Goal: Task Accomplishment & Management: Use online tool/utility

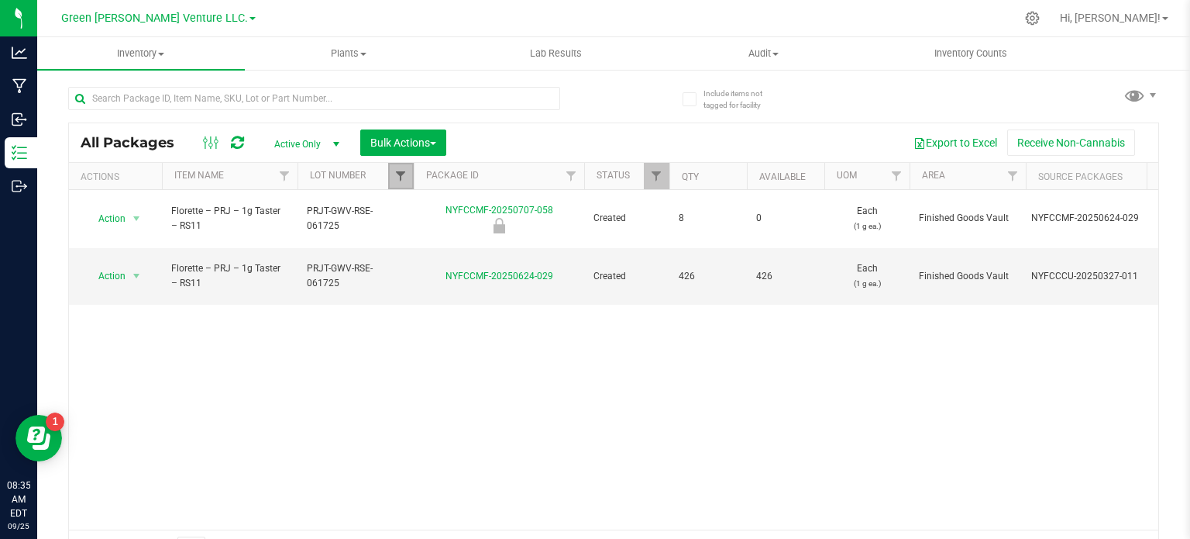
click at [403, 171] on span "Filter" at bounding box center [400, 176] width 12 height 12
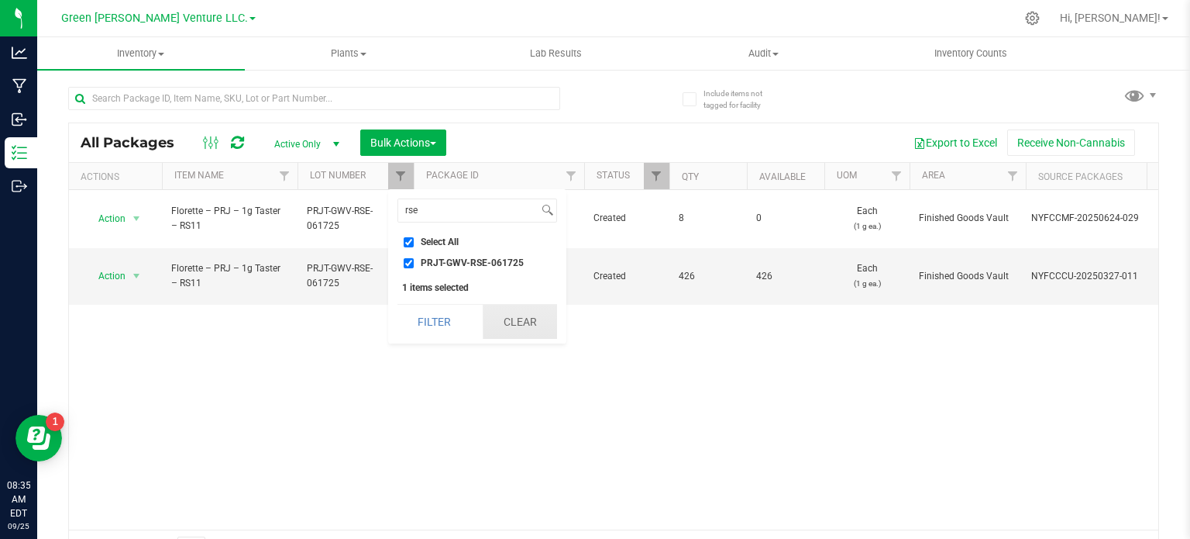
click at [518, 323] on button "Clear" at bounding box center [520, 322] width 74 height 34
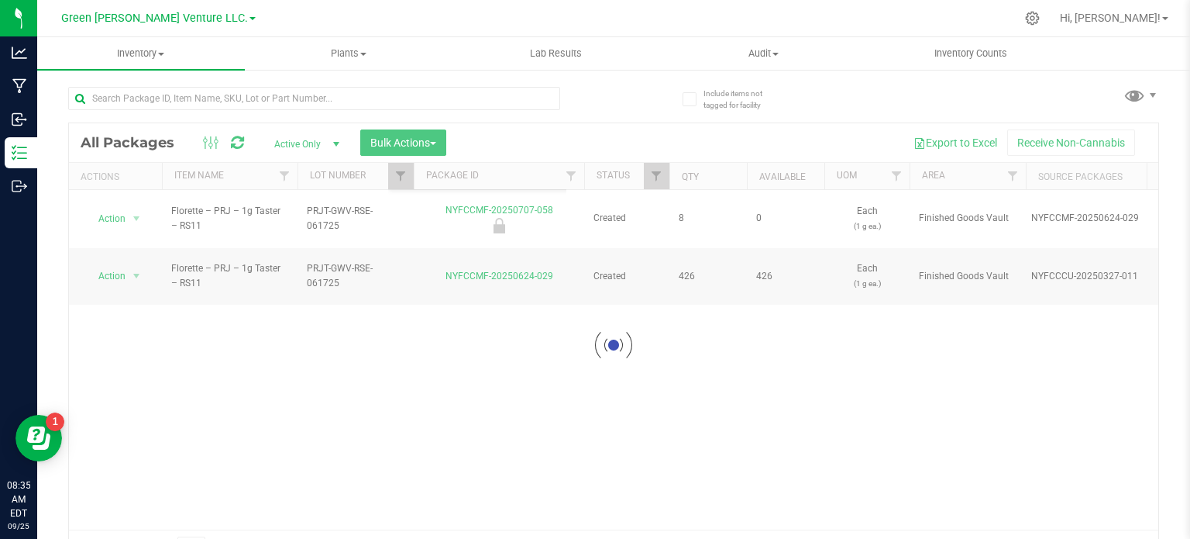
checkbox input "false"
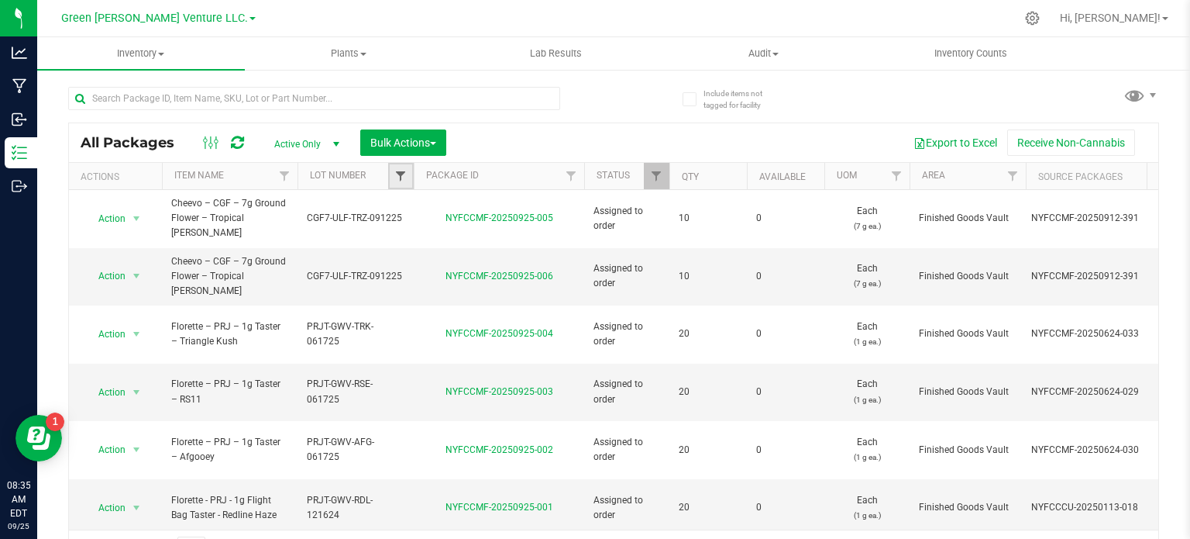
click at [402, 170] on span "Filter" at bounding box center [400, 176] width 12 height 12
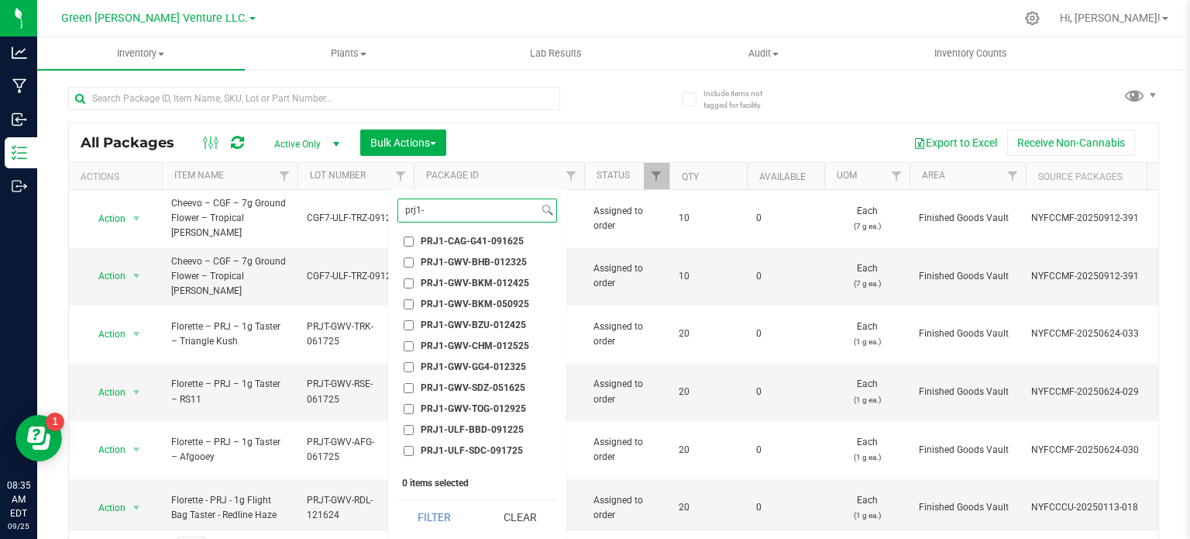
scroll to position [34, 0]
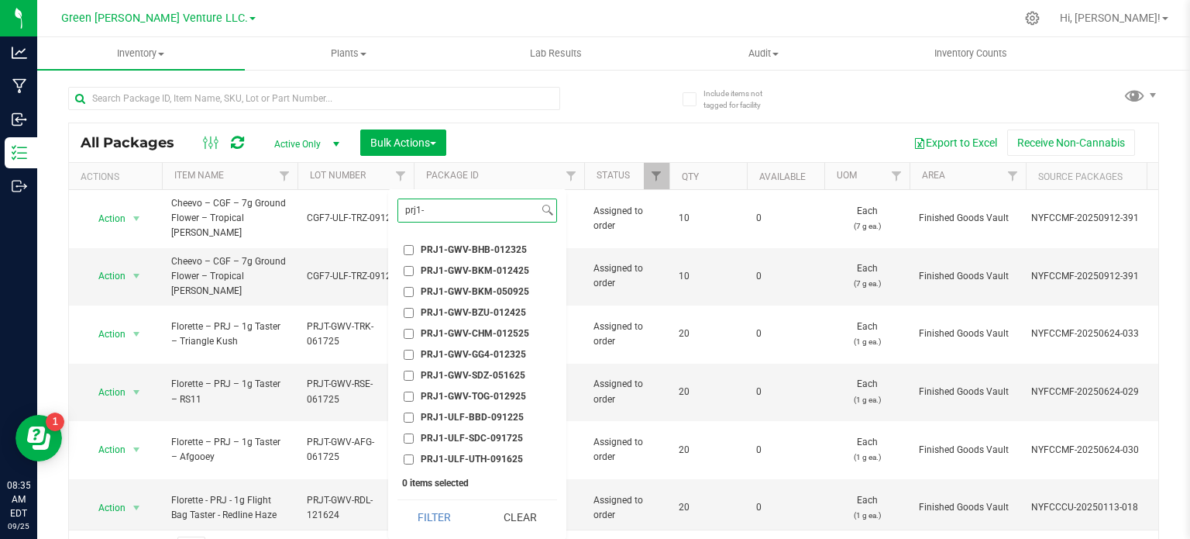
type input "prj1-"
click at [404, 417] on input "PRJ1-ULF-BBD-091225" at bounding box center [409, 417] width 10 height 10
checkbox input "true"
click at [428, 514] on button "Filter" at bounding box center [434, 517] width 74 height 34
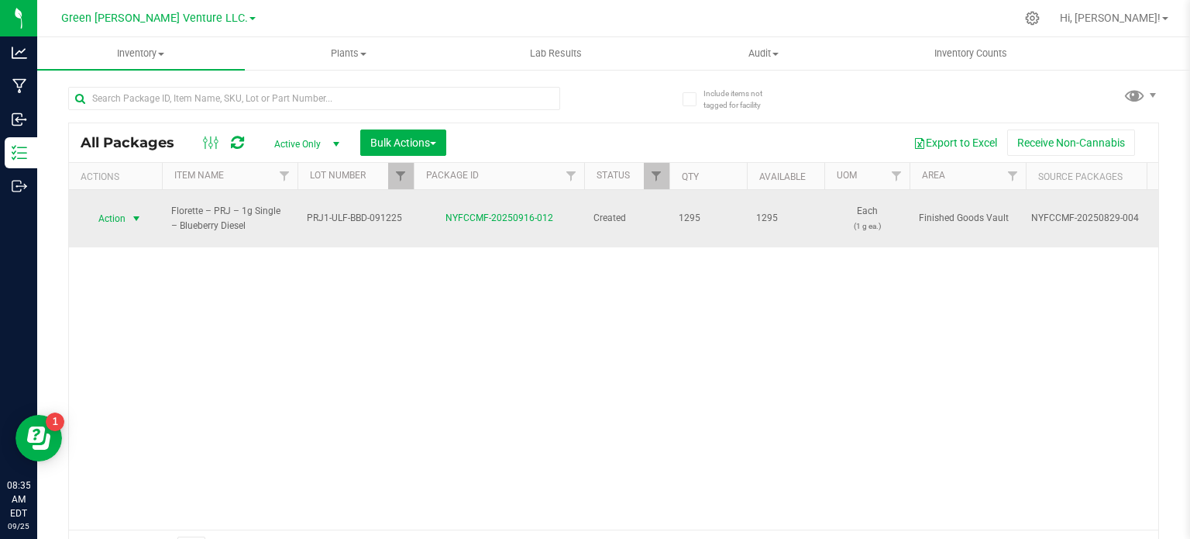
click at [137, 212] on span "select" at bounding box center [136, 218] width 12 height 12
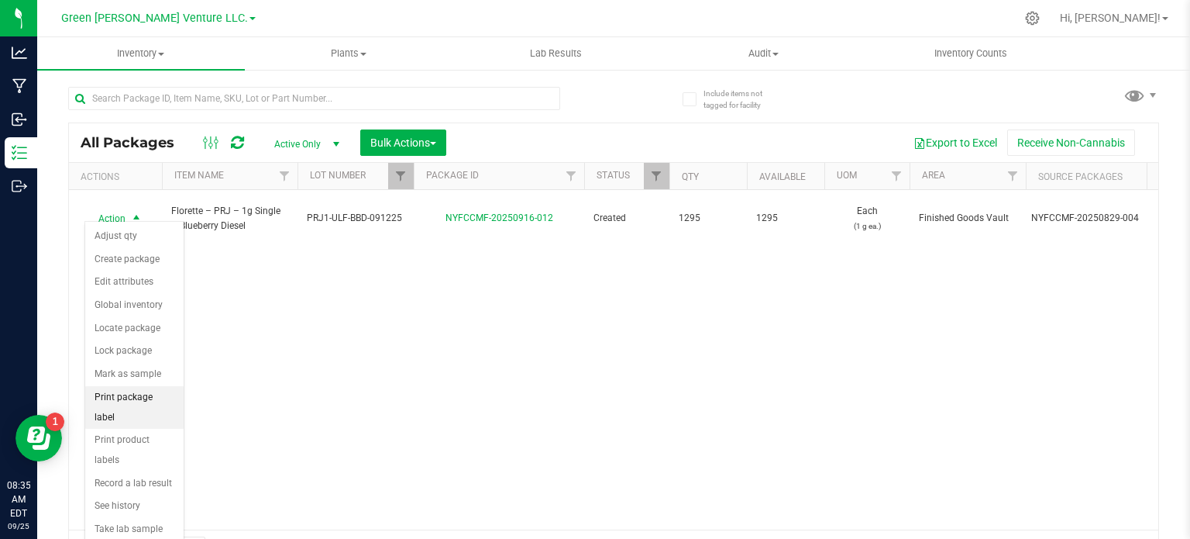
click at [136, 388] on li "Print package label" at bounding box center [134, 407] width 98 height 43
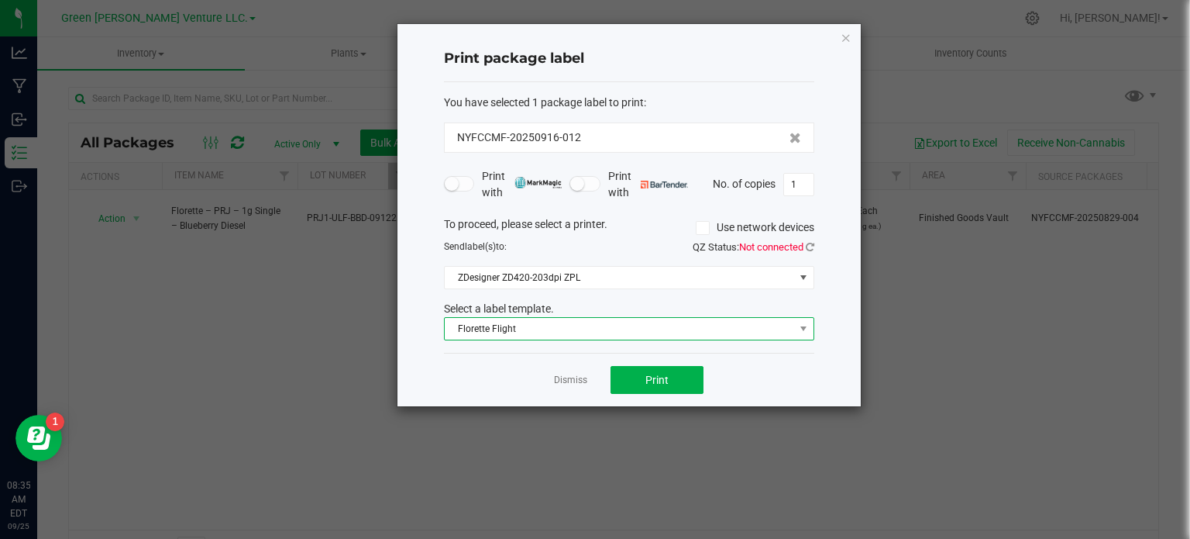
click at [539, 331] on span "Florette Flight" at bounding box center [619, 329] width 349 height 22
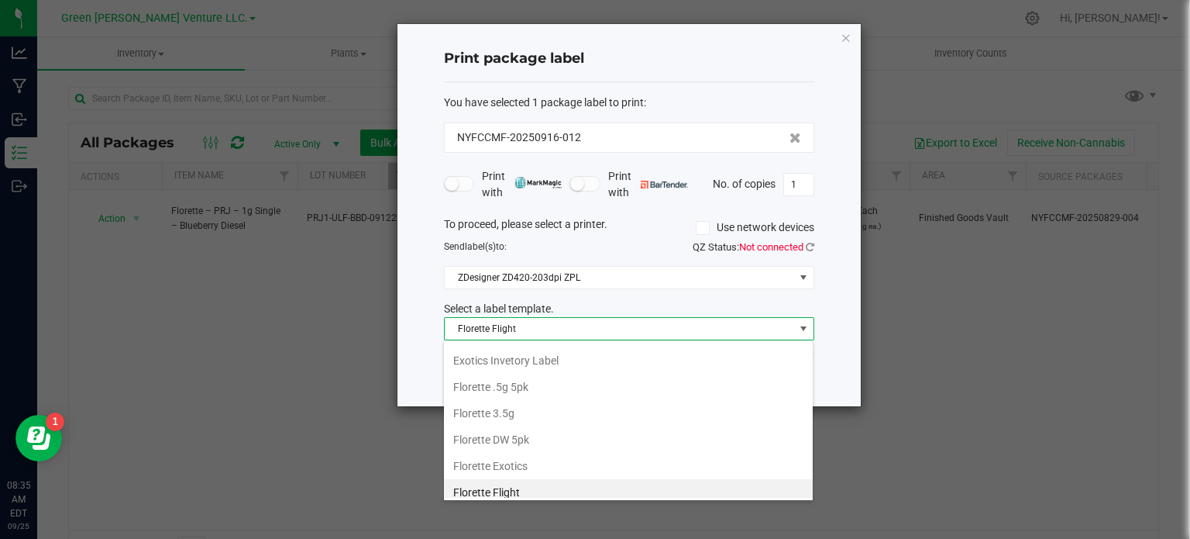
scroll to position [261, 0]
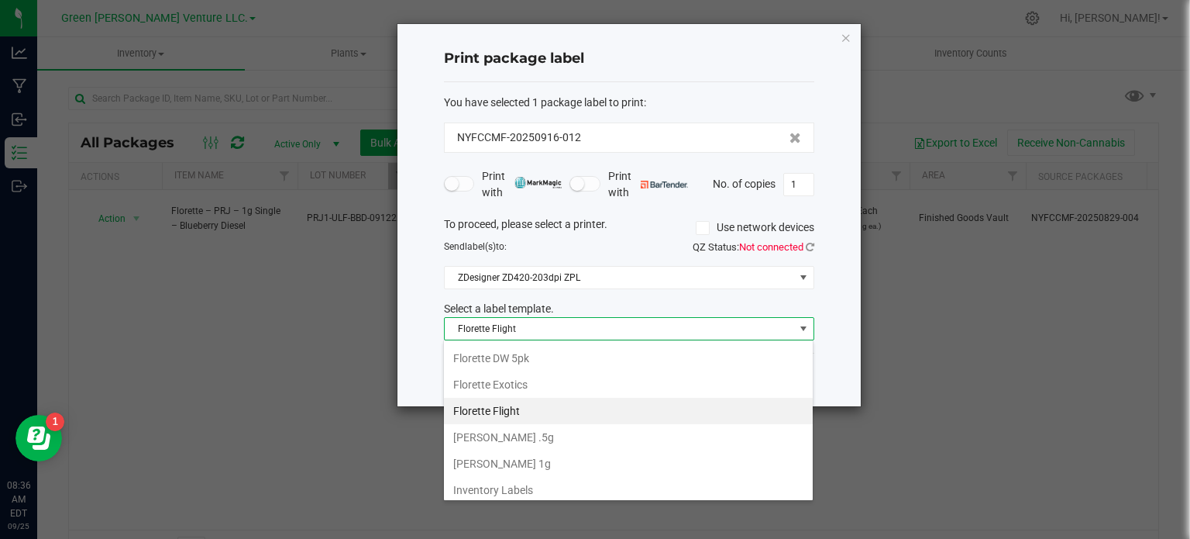
click at [568, 403] on li "Florette Flight" at bounding box center [628, 410] width 369 height 26
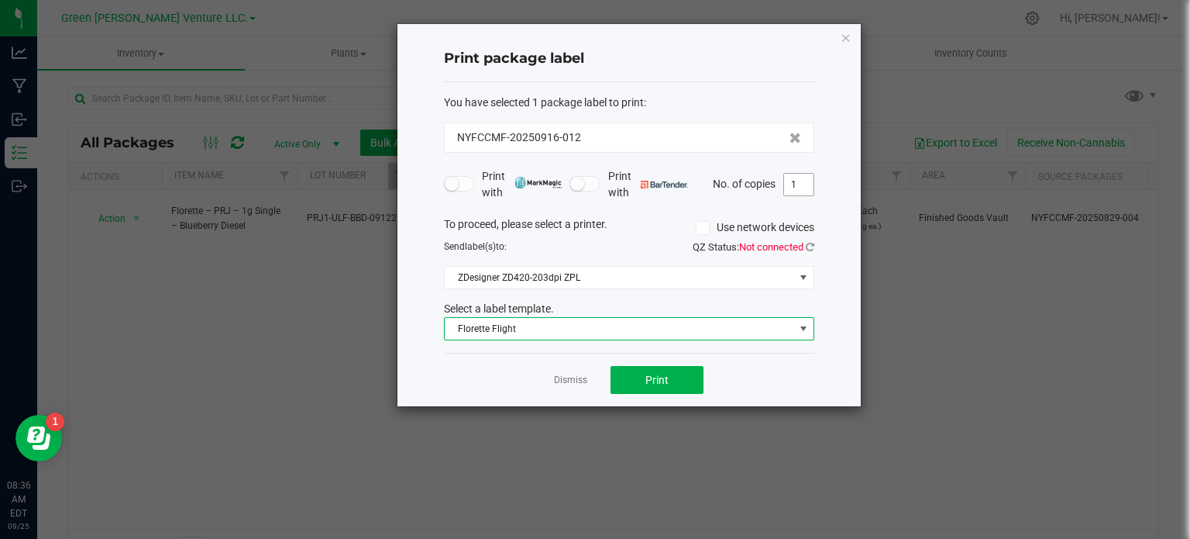
click at [796, 179] on input "1" at bounding box center [798, 185] width 29 height 22
click at [846, 36] on icon "button" at bounding box center [846, 37] width 11 height 19
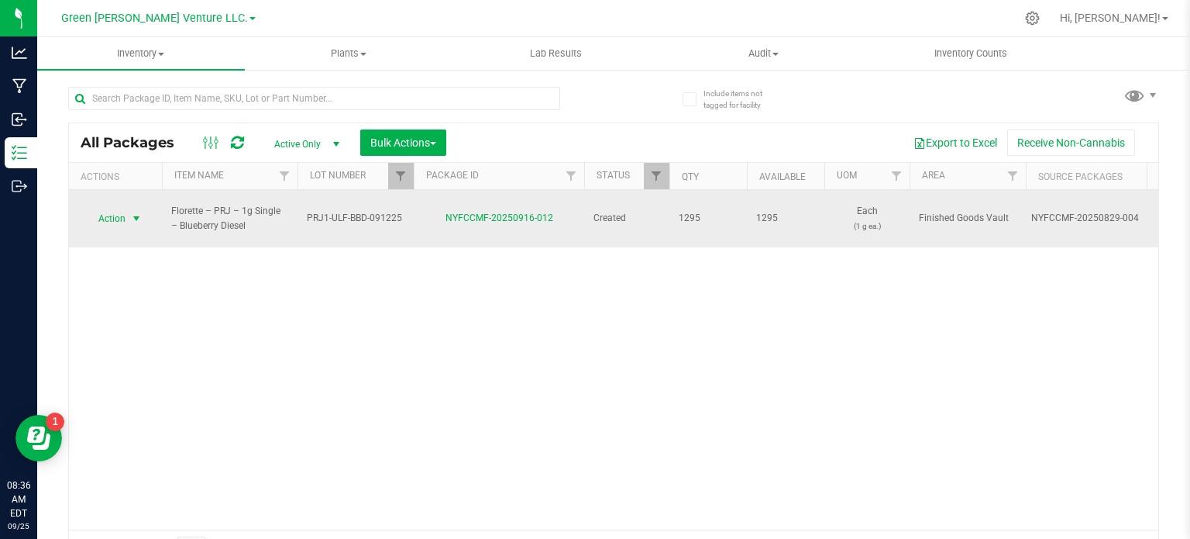
click at [133, 212] on span "select" at bounding box center [136, 218] width 12 height 12
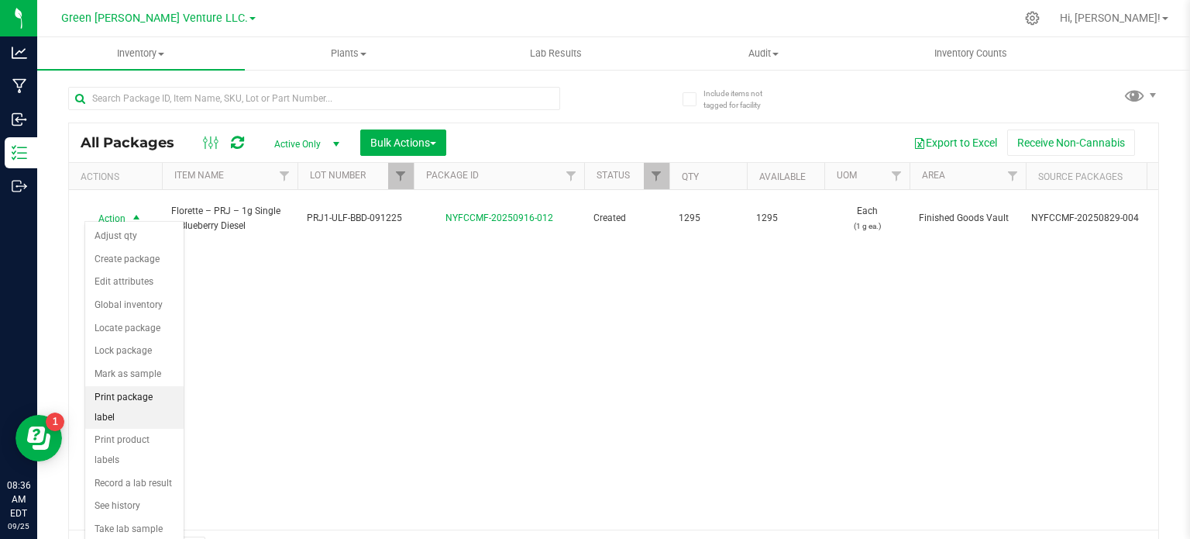
click at [144, 390] on li "Print package label" at bounding box center [134, 407] width 98 height 43
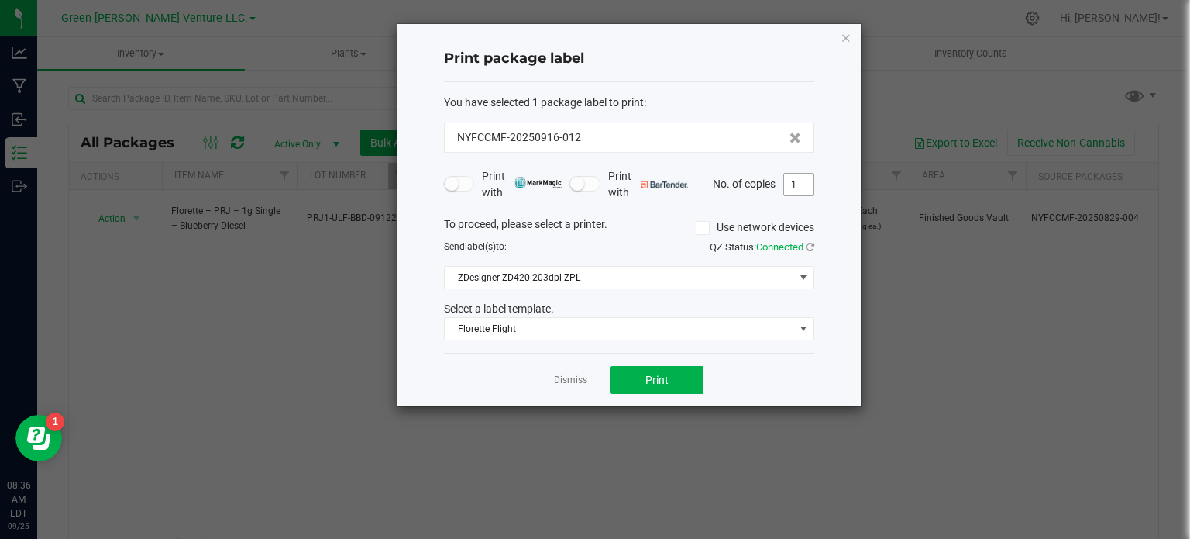
click at [797, 179] on input "1" at bounding box center [798, 185] width 29 height 22
type input "300"
click at [667, 370] on button "Print" at bounding box center [657, 380] width 93 height 28
